Goal: Find specific page/section: Find specific page/section

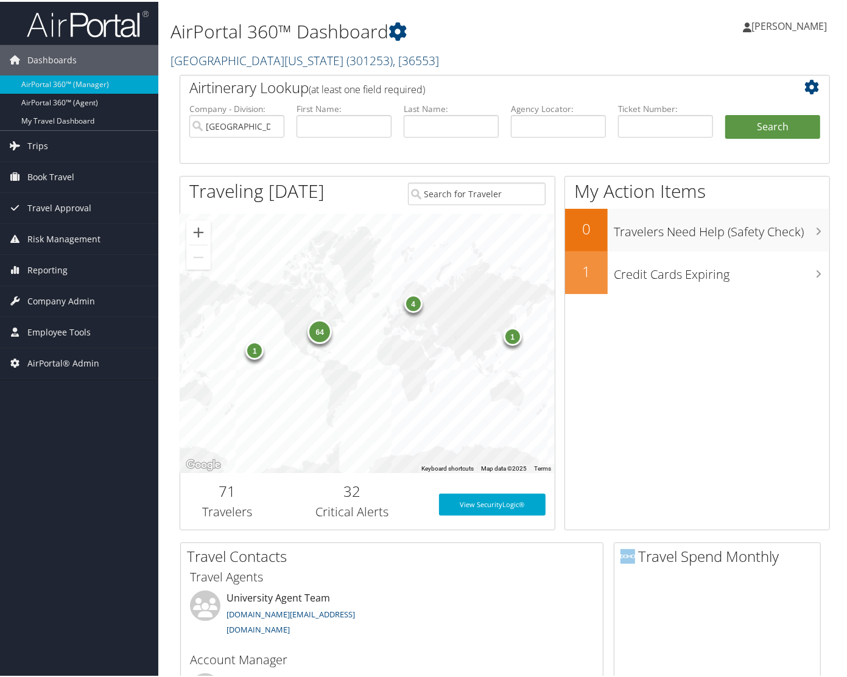
click at [270, 53] on link "[GEOGRAPHIC_DATA][US_STATE] ( 301253 ) , [ 36553 ]" at bounding box center [304, 59] width 268 height 16
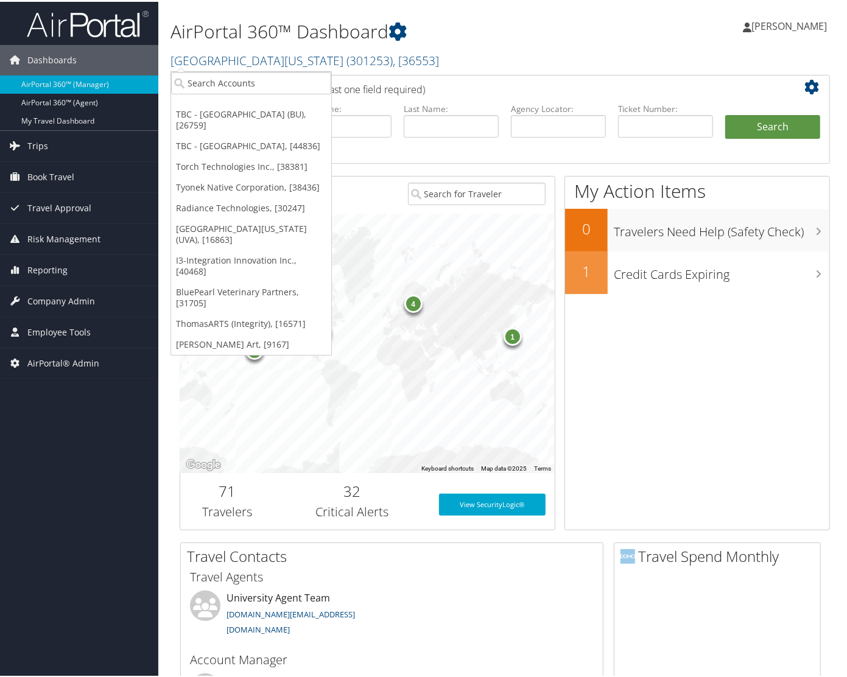
drag, startPoint x: 269, startPoint y: 54, endPoint x: 346, endPoint y: 194, distance: 159.7
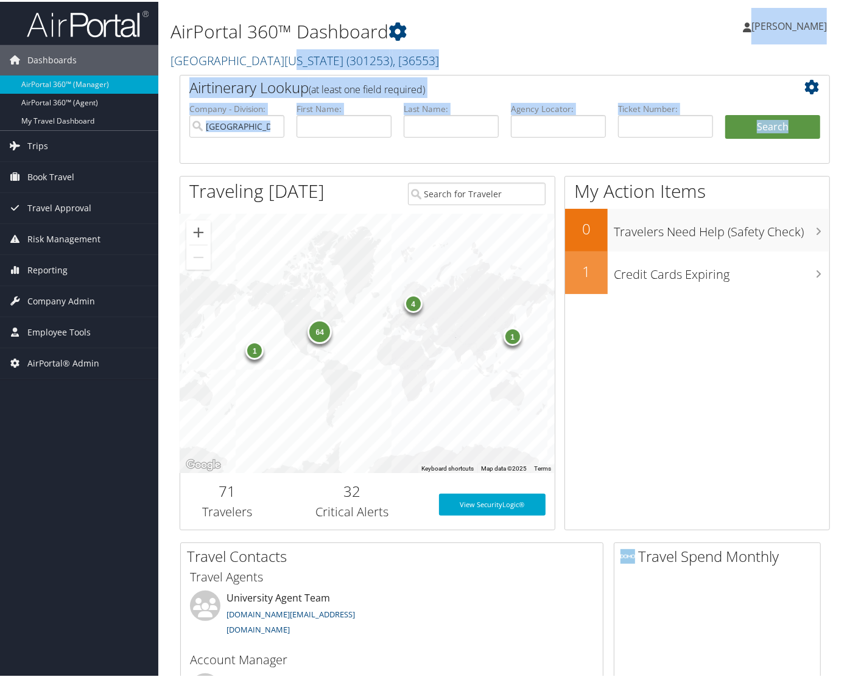
click at [351, 86] on span "(at least one field required)" at bounding box center [367, 87] width 116 height 13
